Goal: Find specific page/section: Find specific page/section

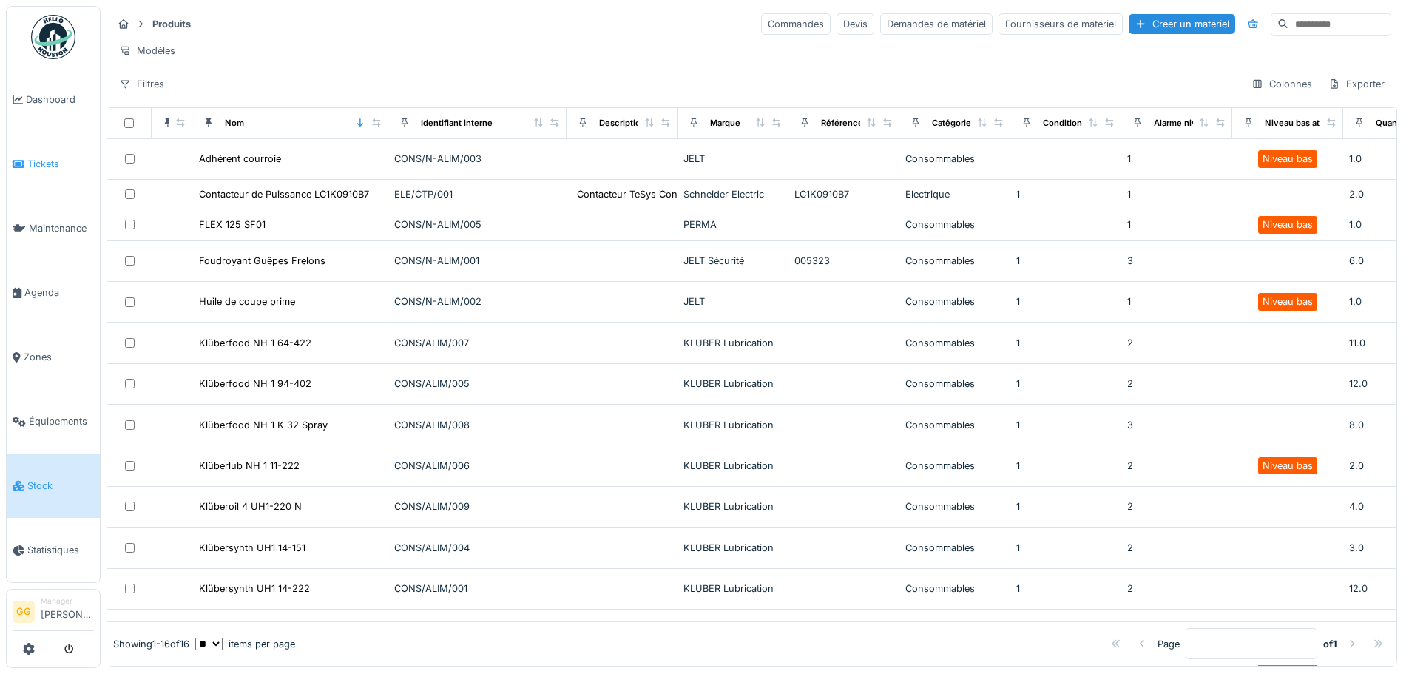
click at [24, 163] on li "Tickets" at bounding box center [53, 164] width 81 height 14
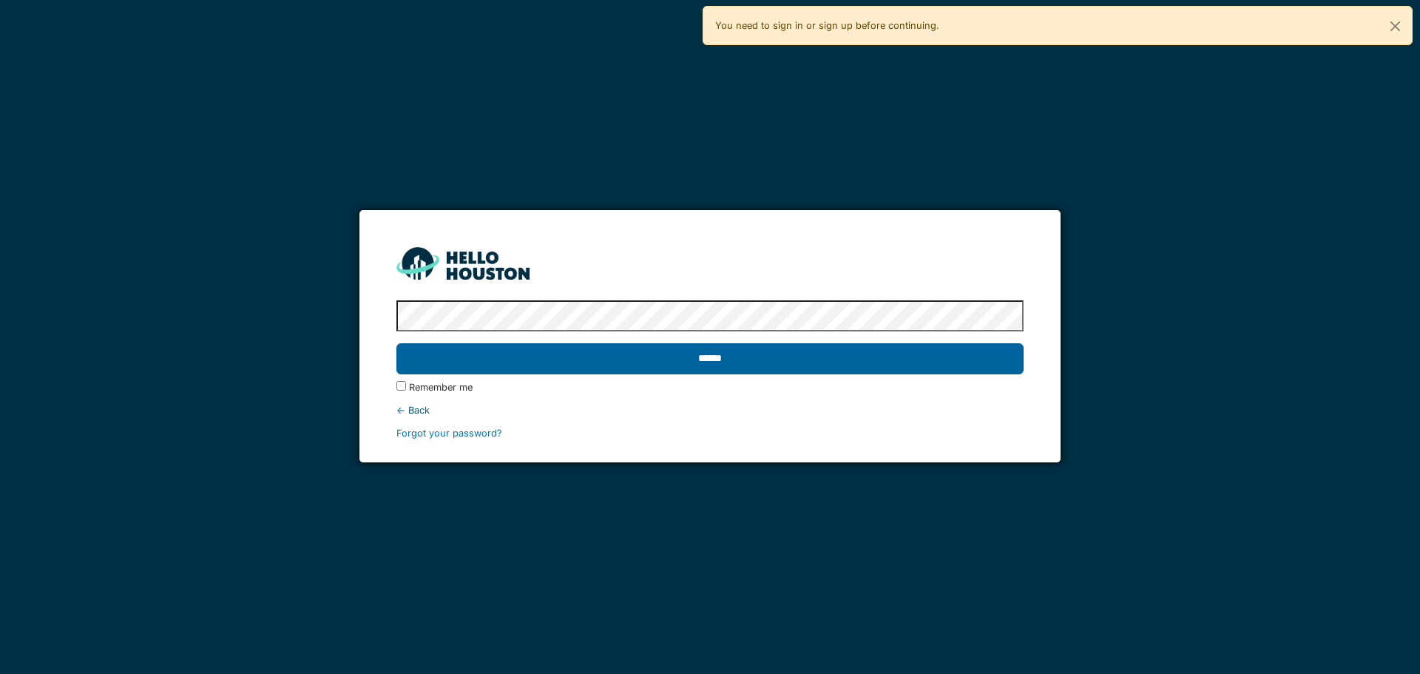
click at [668, 356] on input "******" at bounding box center [709, 358] width 627 height 31
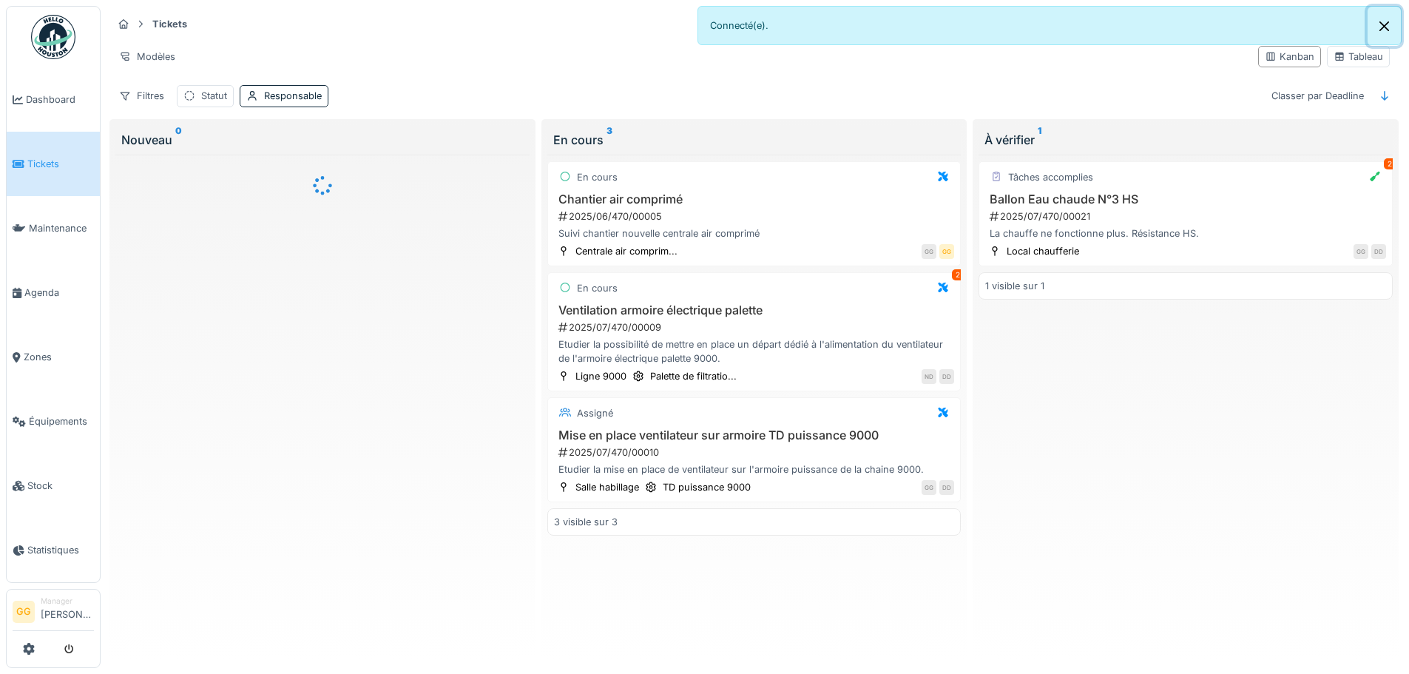
click at [1377, 30] on button "Close" at bounding box center [1384, 26] width 33 height 39
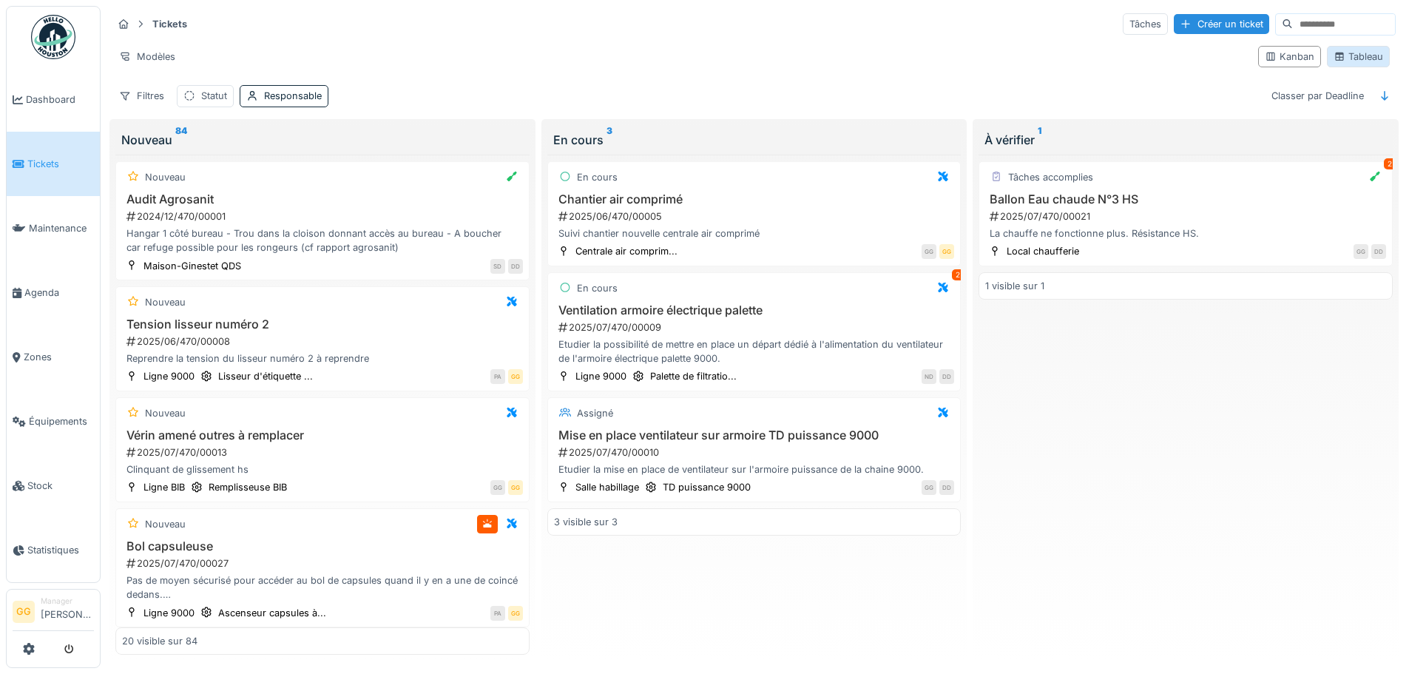
click at [1362, 55] on div "Tableau" at bounding box center [1359, 57] width 50 height 14
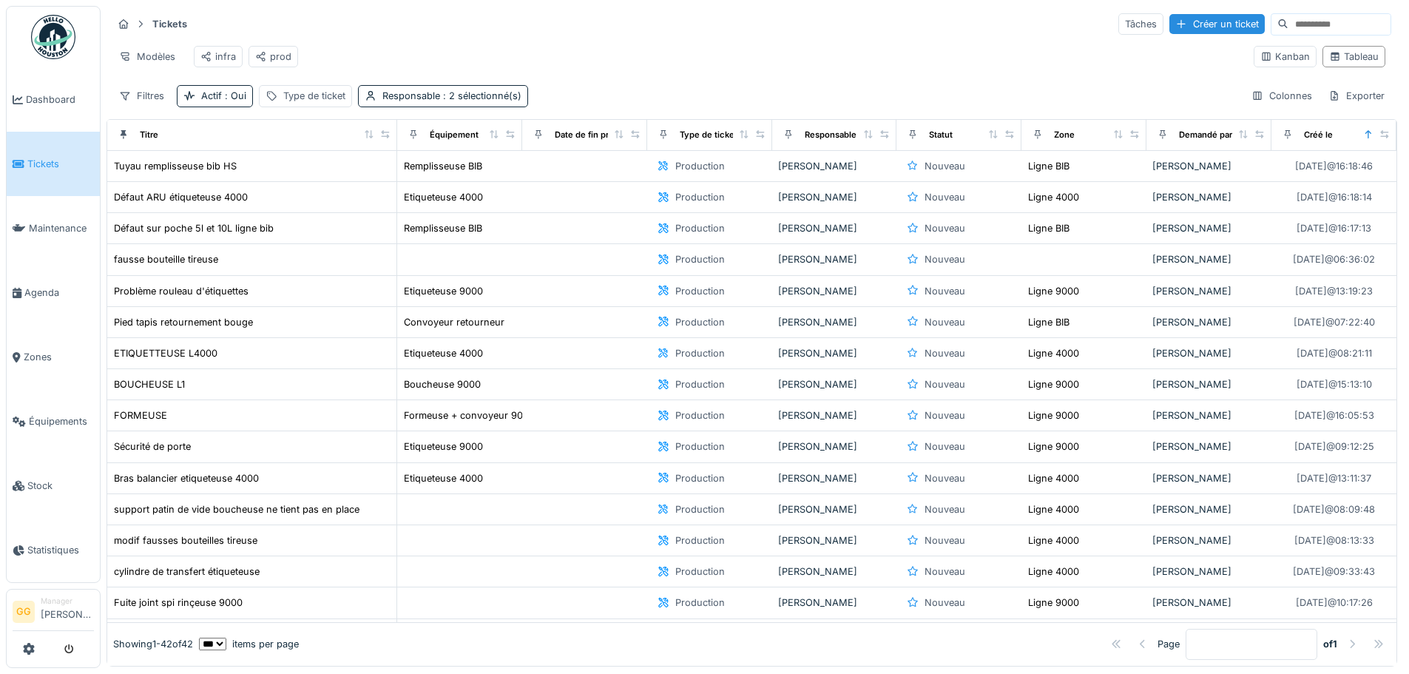
click at [486, 57] on div "Modèles infra prod" at bounding box center [677, 56] width 1130 height 33
click at [485, 48] on div "Modèles infra prod" at bounding box center [677, 56] width 1130 height 33
click at [370, 28] on div "Tickets Tâches Créer un ticket" at bounding box center [751, 24] width 1279 height 24
drag, startPoint x: 1319, startPoint y: 0, endPoint x: 790, endPoint y: 26, distance: 529.5
click at [803, 31] on div "Tickets Tâches Créer un ticket" at bounding box center [751, 24] width 1279 height 24
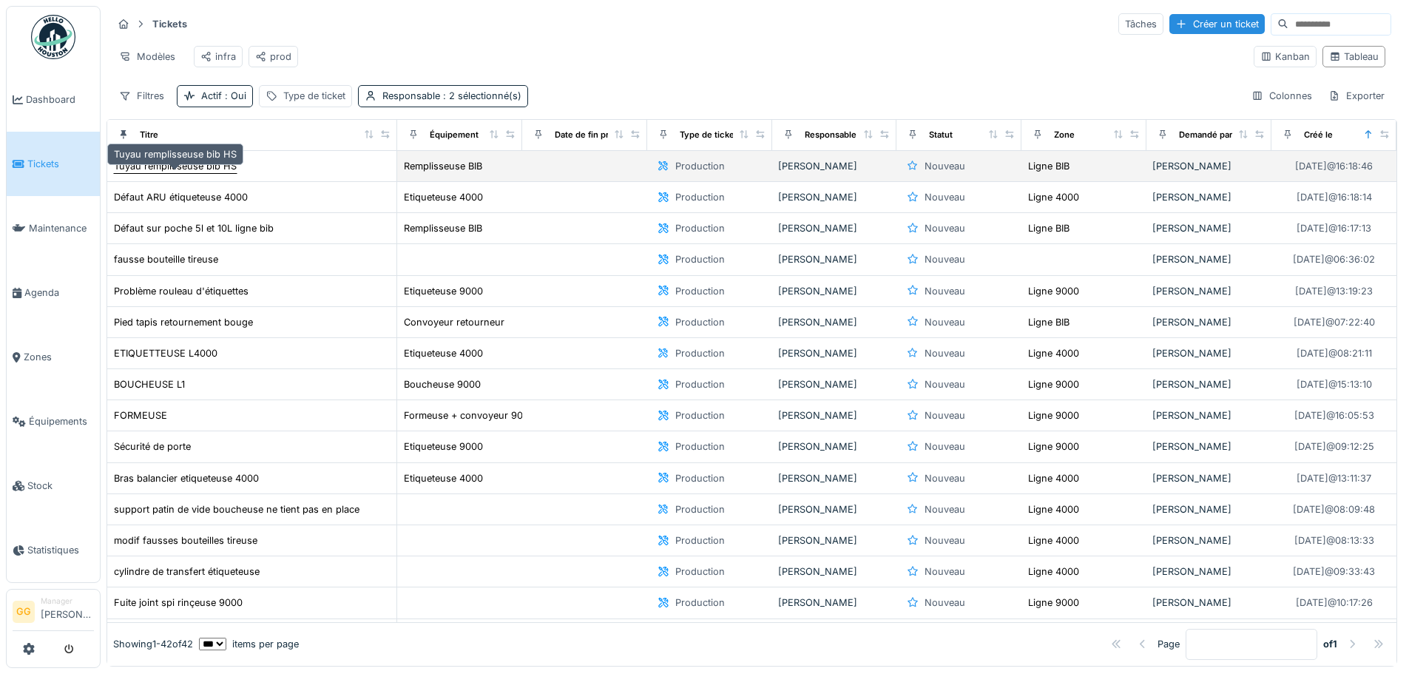
click at [135, 173] on div "Tuyau remplisseuse bib HS" at bounding box center [175, 166] width 123 height 14
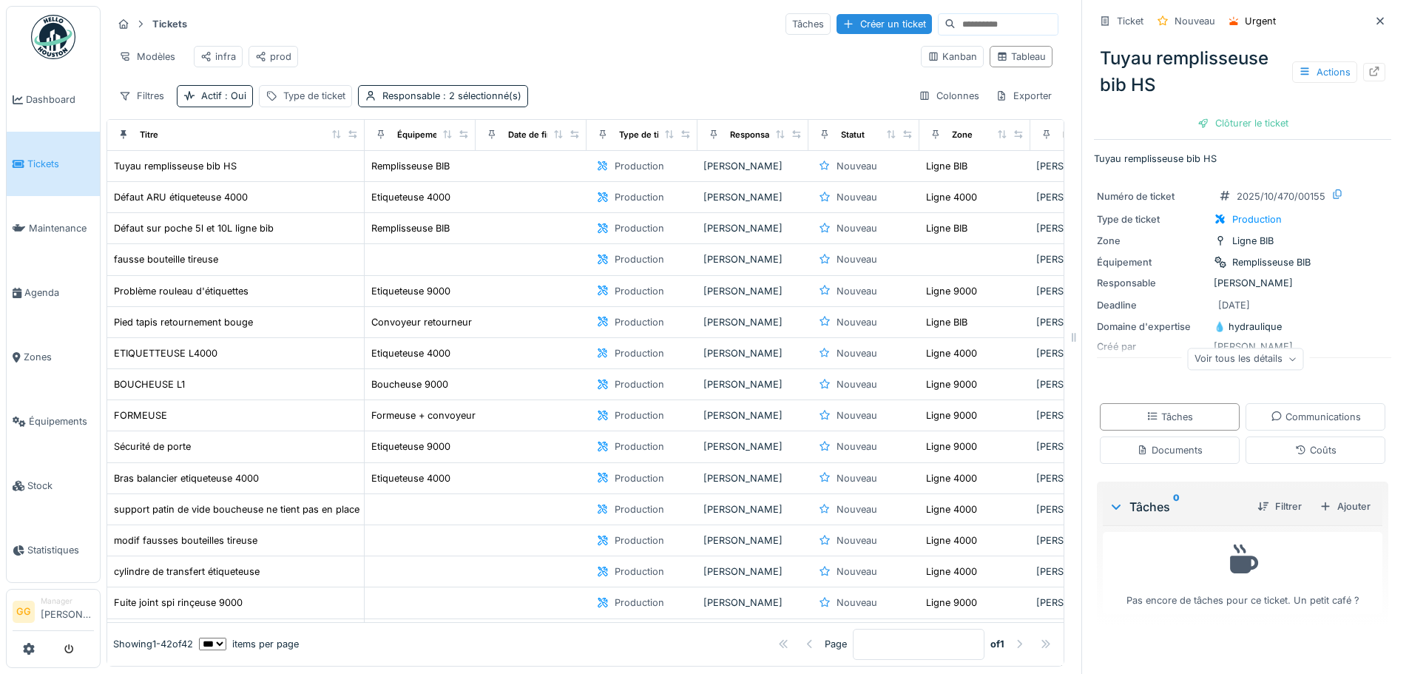
drag, startPoint x: 295, startPoint y: 1, endPoint x: 677, endPoint y: 48, distance: 384.6
click at [677, 48] on div "Modèles infra prod" at bounding box center [510, 56] width 797 height 33
click at [499, 47] on div "Modèles infra prod" at bounding box center [510, 56] width 797 height 33
